Goal: Check status: Check status

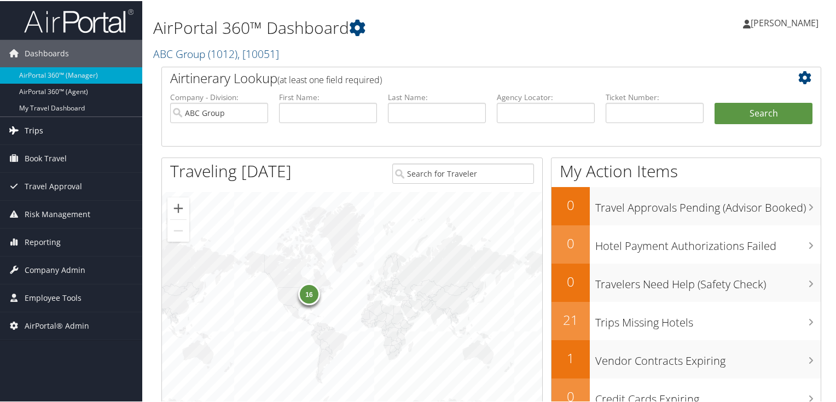
click at [28, 133] on span "Trips" at bounding box center [34, 129] width 19 height 27
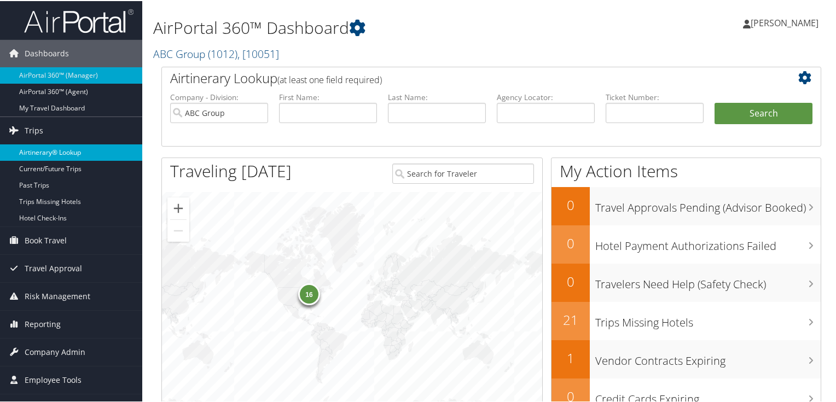
click at [44, 146] on link "Airtinerary® Lookup" at bounding box center [71, 151] width 142 height 16
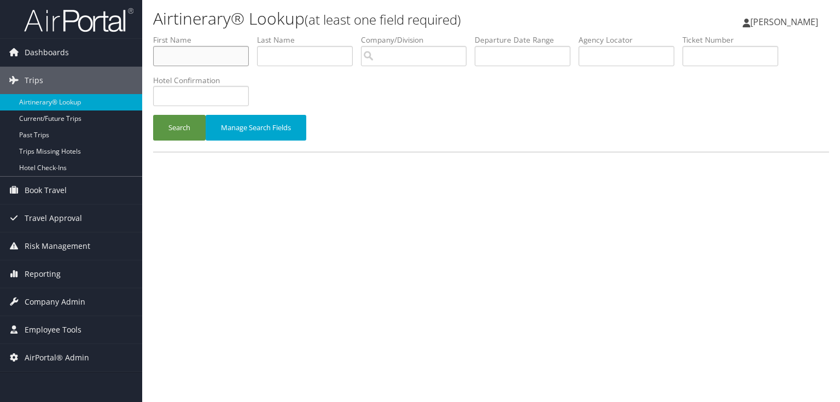
click at [205, 56] on input "text" at bounding box center [201, 56] width 96 height 20
type input "[PERSON_NAME]"
click at [299, 55] on input "text" at bounding box center [305, 56] width 96 height 20
type input "[PERSON_NAME]"
click at [177, 131] on button "Search" at bounding box center [179, 128] width 53 height 26
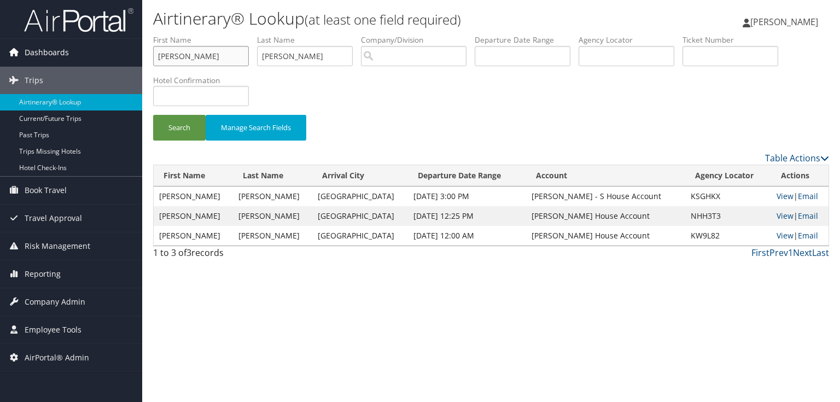
drag, startPoint x: 178, startPoint y: 56, endPoint x: 0, endPoint y: 54, distance: 177.8
click at [0, 54] on div "Dashboards AirPortal 360™ (Manager) AirPortal 360™ (Agent) My Travel Dashboard …" at bounding box center [420, 201] width 840 height 402
type input "[PERSON_NAME]"
click at [180, 125] on button "Search" at bounding box center [179, 128] width 53 height 26
